Goal: Complete application form

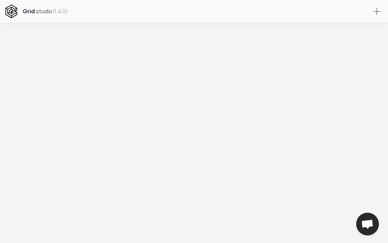
select select
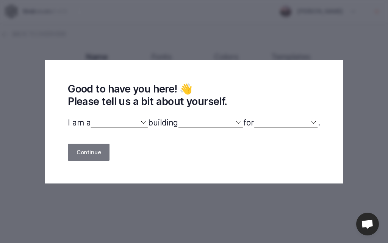
click at [221, 41] on div "Good to have you here! 👋 Please tell us a bit about yourself. I am a designer d…" at bounding box center [194, 121] width 388 height 243
click at [139, 124] on select "designer developer marketer entrepreneur maker person" at bounding box center [119, 123] width 58 height 10
select select "designer"
click at [90, 118] on select "designer developer marketer entrepreneur maker person" at bounding box center [119, 123] width 58 height 10
select select
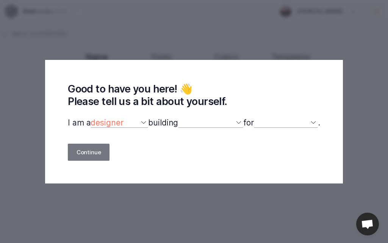
select select
click at [237, 123] on select "a website(s) a portfolio a webshop(s) experiments something else" at bounding box center [210, 123] width 65 height 10
select select "experiments"
click at [178, 118] on select "a website(s) a portfolio a webshop(s) experiments something else" at bounding box center [210, 123] width 65 height 10
click at [306, 121] on select "myself our company a client a friend clients my dog (other)" at bounding box center [286, 123] width 64 height 10
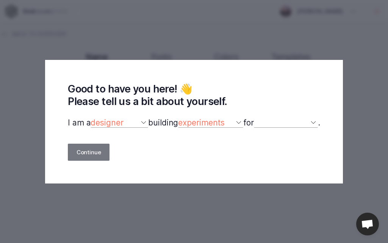
select select "client"
click at [258, 118] on select "myself our company a client a friend clients my dog (other)" at bounding box center [286, 123] width 64 height 10
click at [85, 160] on button "Continue" at bounding box center [89, 151] width 42 height 17
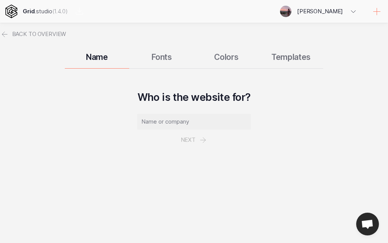
click at [164, 64] on div "Name Fonts Colors Templates" at bounding box center [194, 56] width 388 height 23
click at [220, 70] on div "Back to overview Name Fonts Colors Templates Who is the website for? Next" at bounding box center [194, 100] width 388 height 110
click at [236, 59] on div "Name Fonts Colors Templates" at bounding box center [194, 56] width 388 height 23
click at [229, 61] on div "Name Fonts Colors Templates" at bounding box center [194, 56] width 388 height 23
click at [286, 58] on div "Name Fonts Colors Templates" at bounding box center [194, 56] width 388 height 23
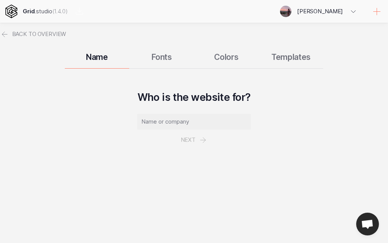
click at [193, 136] on p "Next" at bounding box center [194, 132] width 114 height 36
click at [187, 123] on input "text" at bounding box center [194, 122] width 114 height 16
